Goal: Task Accomplishment & Management: Use online tool/utility

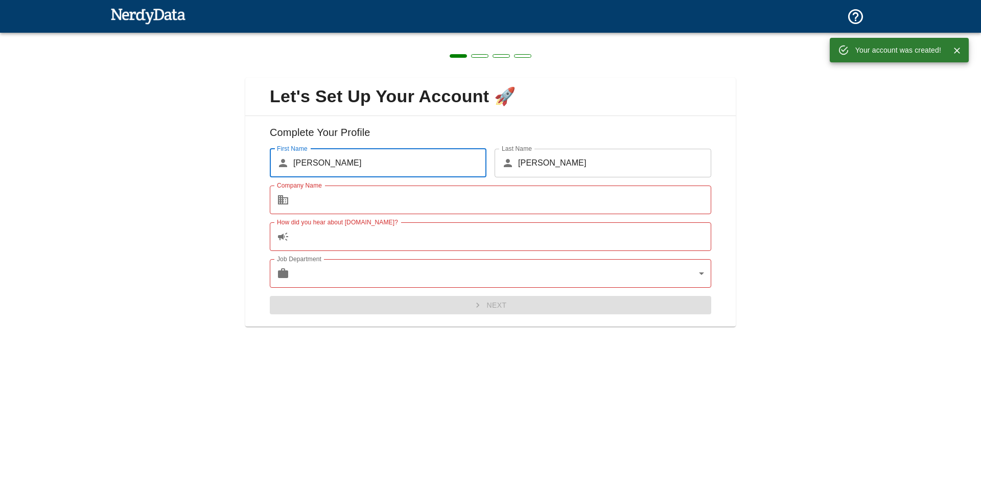
click at [347, 203] on input "Company Name" at bounding box center [502, 199] width 418 height 29
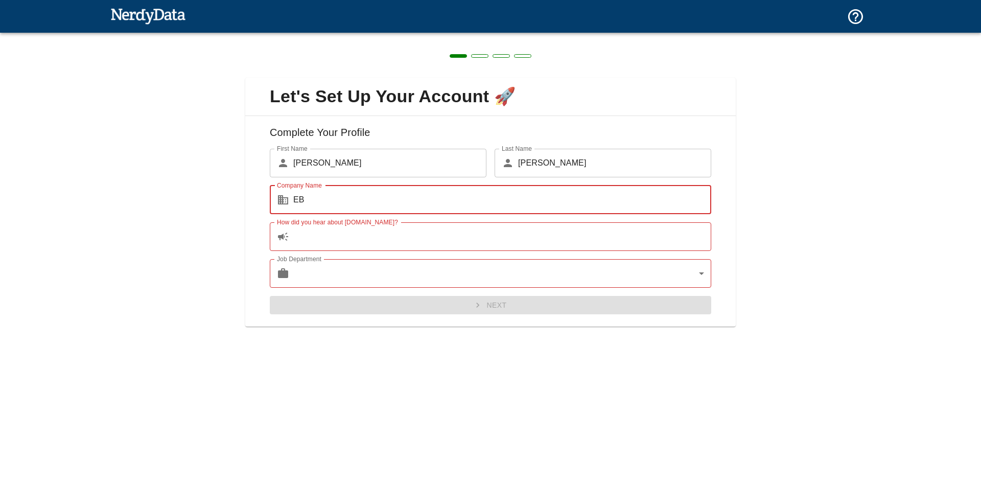
type input "EB"
click at [349, 235] on input "How did you hear about [DOMAIN_NAME]?" at bounding box center [502, 236] width 418 height 29
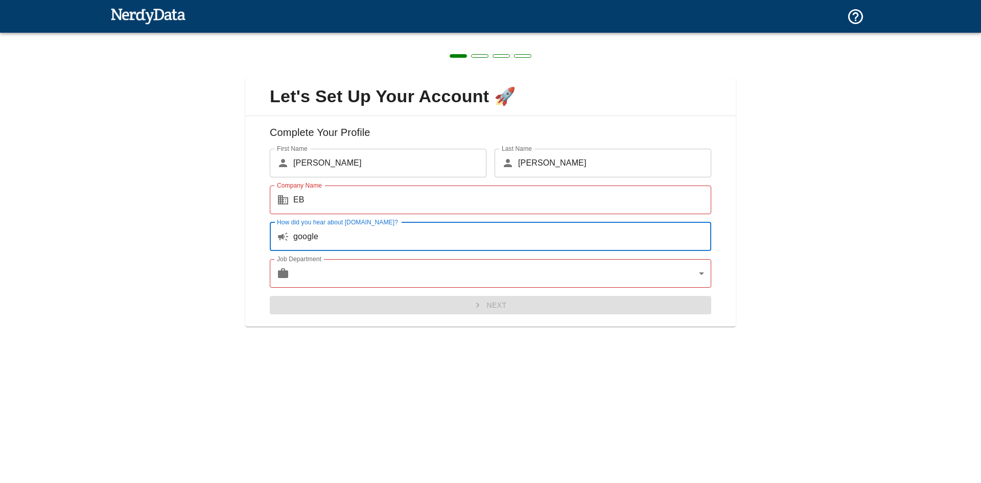
type input "google"
click at [347, 36] on body "Technologies Domains Pricing Products Create a Report Create a list of websites…" at bounding box center [490, 18] width 981 height 36
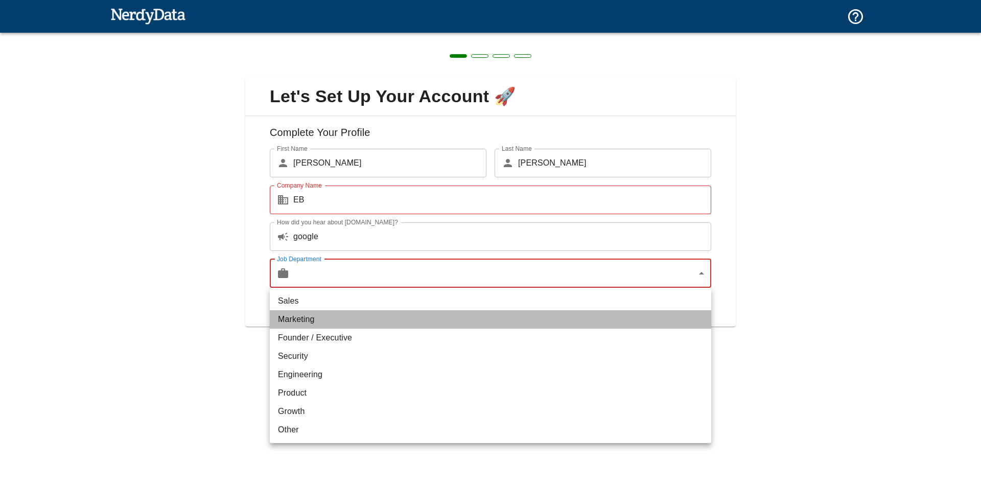
click at [295, 322] on li "Marketing" at bounding box center [490, 319] width 441 height 18
type input "marketing"
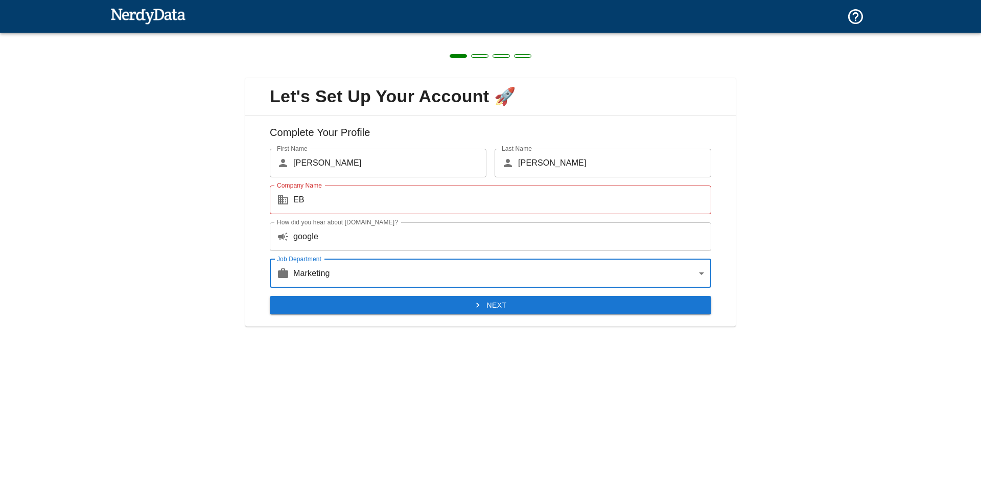
click at [484, 304] on button "Next" at bounding box center [490, 305] width 441 height 19
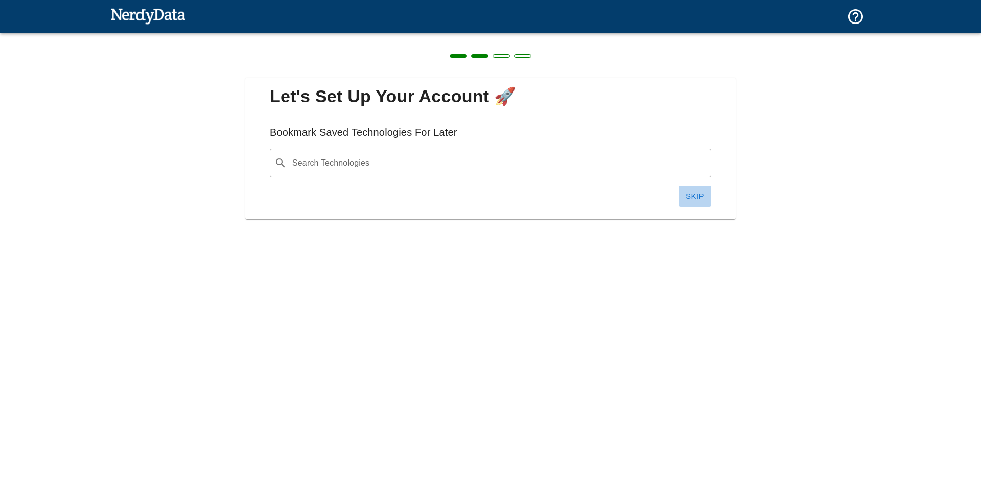
click at [701, 196] on button "Skip" at bounding box center [694, 195] width 33 height 21
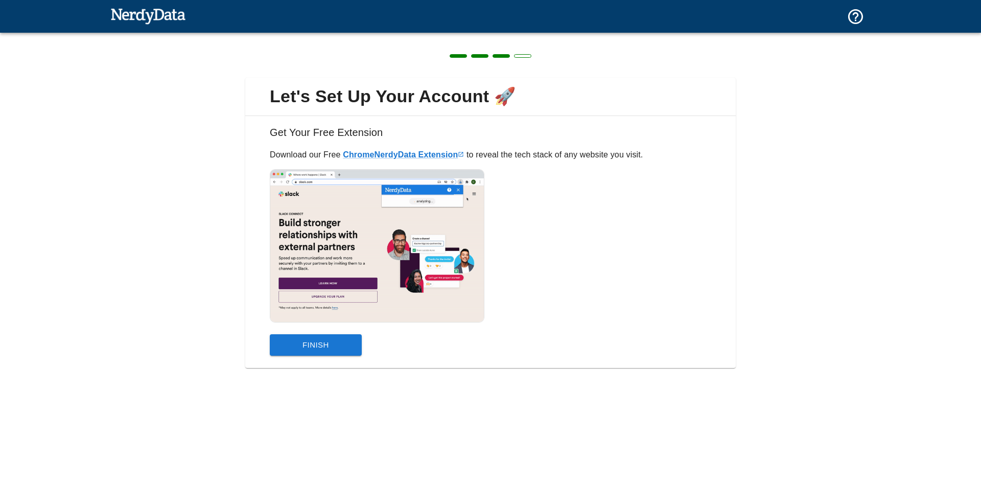
click at [322, 343] on button "Finish" at bounding box center [316, 344] width 92 height 21
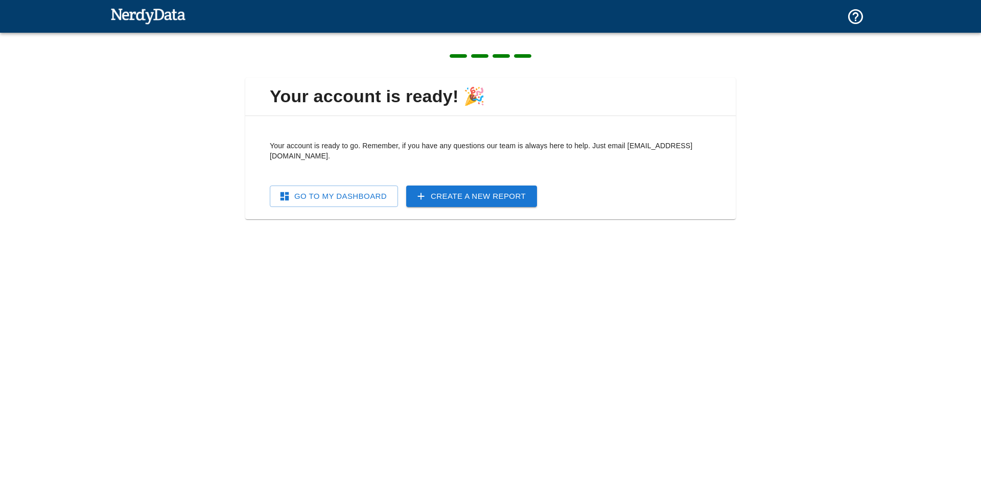
click at [350, 191] on link "Go To My Dashboard" at bounding box center [334, 195] width 128 height 21
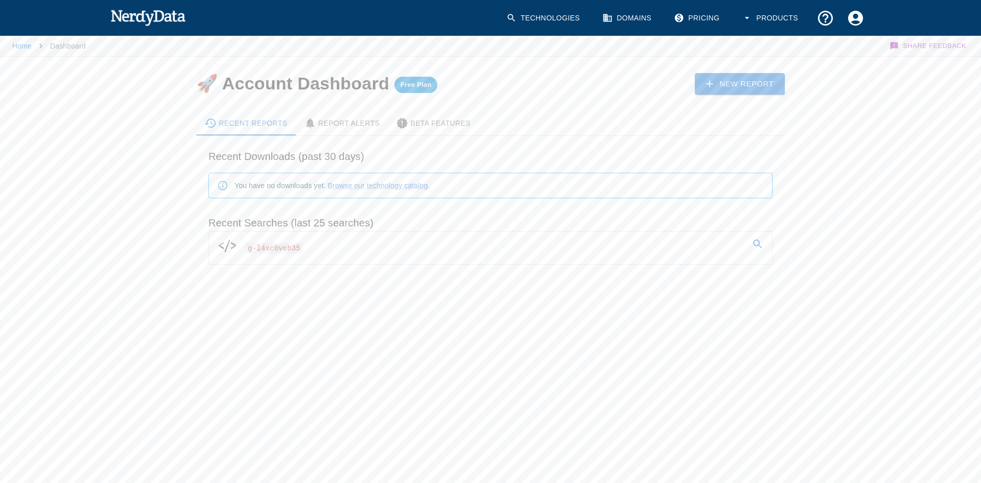
click at [757, 242] on icon at bounding box center [757, 244] width 12 height 12
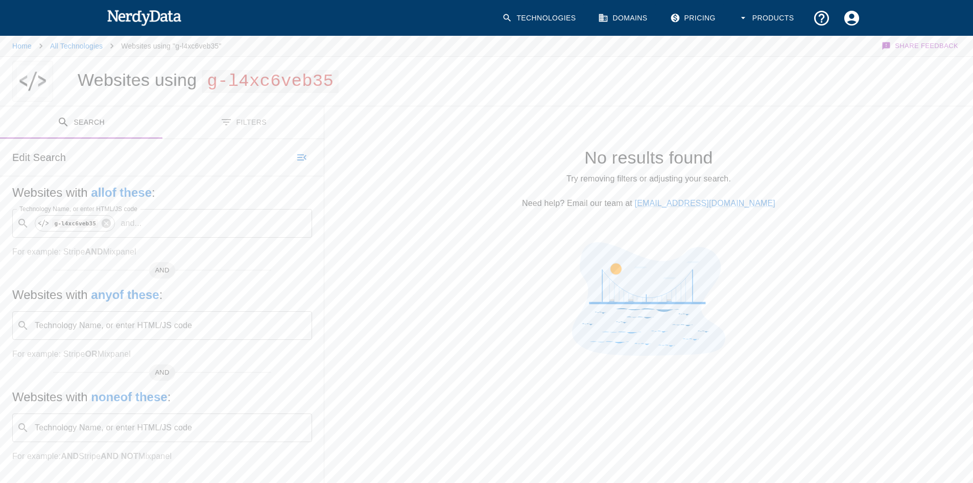
click at [240, 123] on button "Filters" at bounding box center [243, 122] width 162 height 32
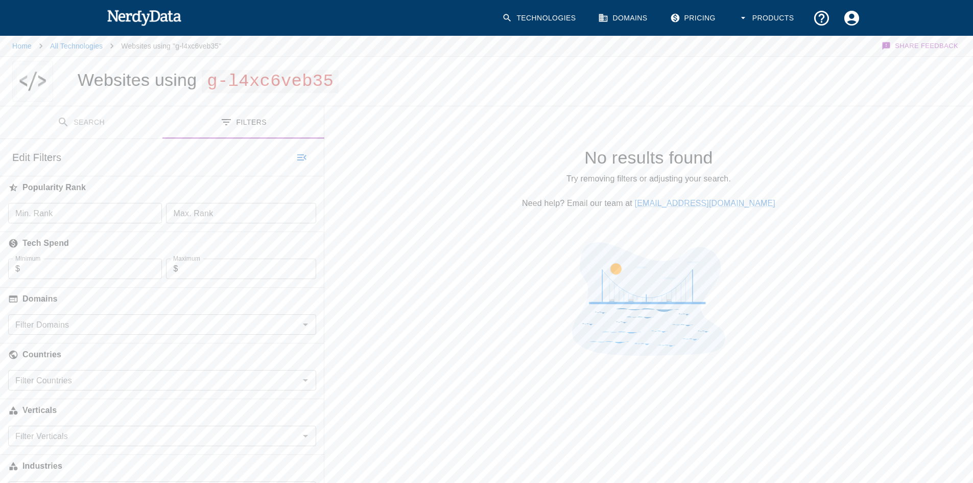
click at [88, 121] on button "Search" at bounding box center [81, 122] width 162 height 32
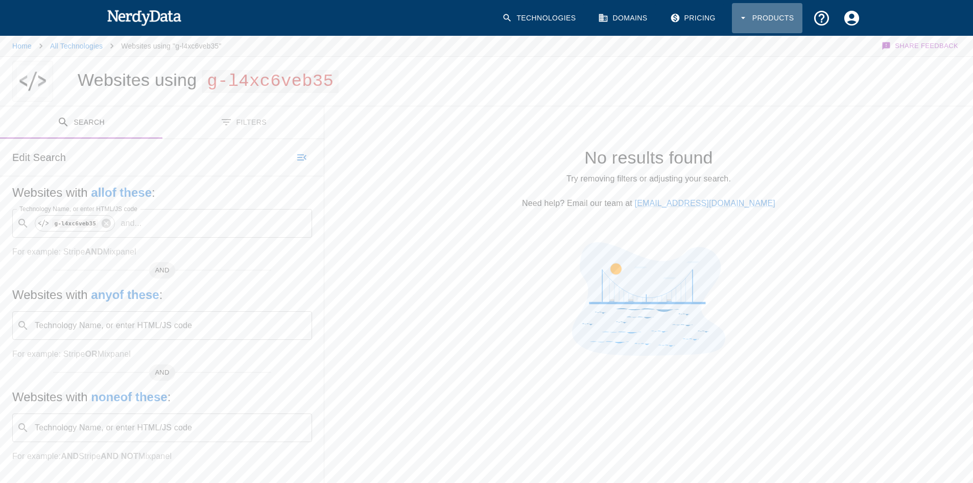
click at [775, 15] on button "Products" at bounding box center [767, 18] width 70 height 30
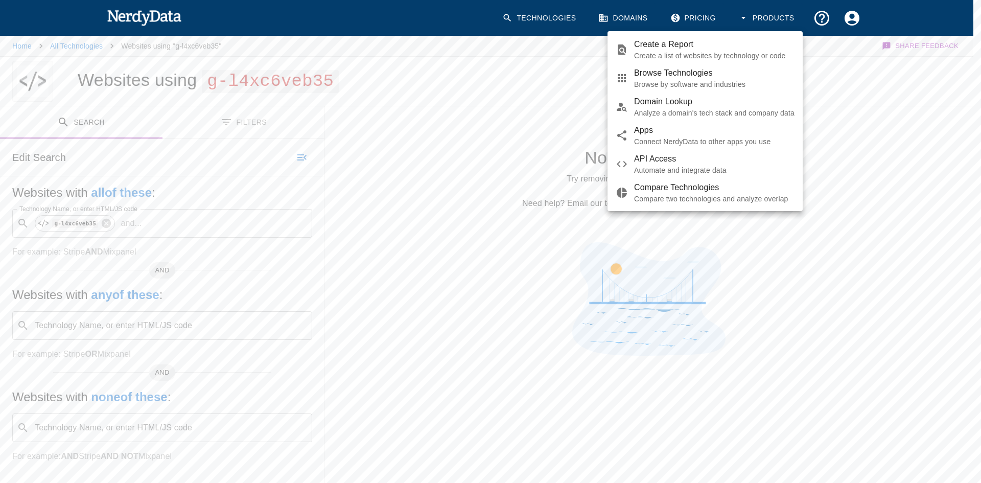
click at [102, 223] on div at bounding box center [490, 241] width 981 height 483
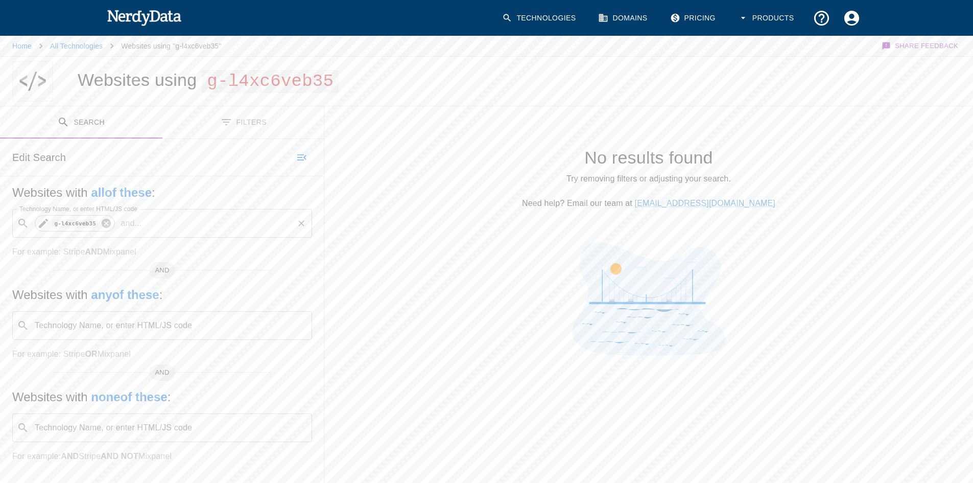
click at [103, 225] on icon at bounding box center [106, 223] width 9 height 9
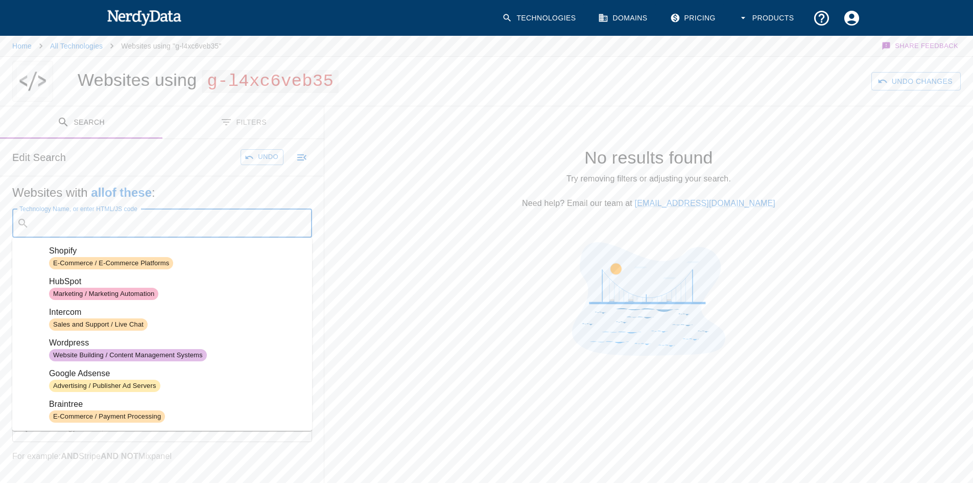
click at [91, 223] on input "Technology Name, or enter HTML/JS code" at bounding box center [170, 222] width 274 height 19
click at [69, 260] on span "E-Commerce / E-Commerce Platforms" at bounding box center [111, 263] width 124 height 10
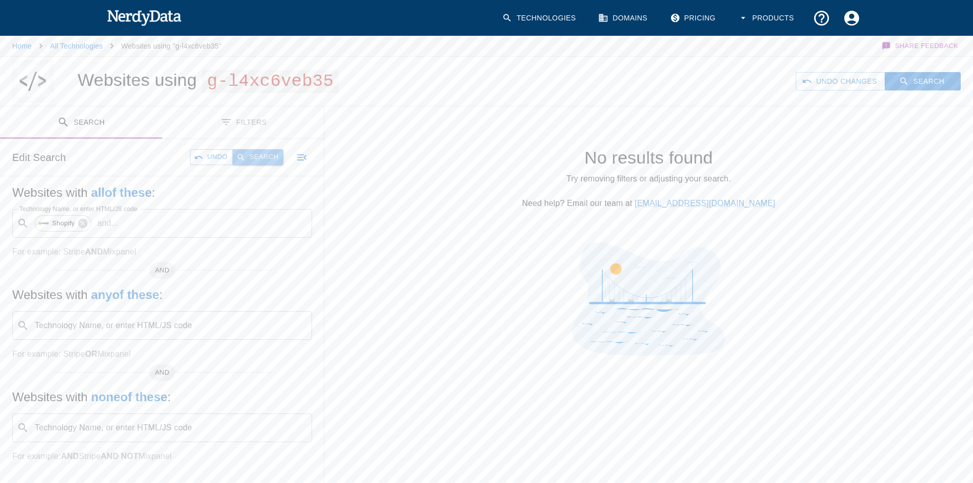
click at [267, 154] on button "Search" at bounding box center [257, 157] width 51 height 16
